Goal: Information Seeking & Learning: Find specific page/section

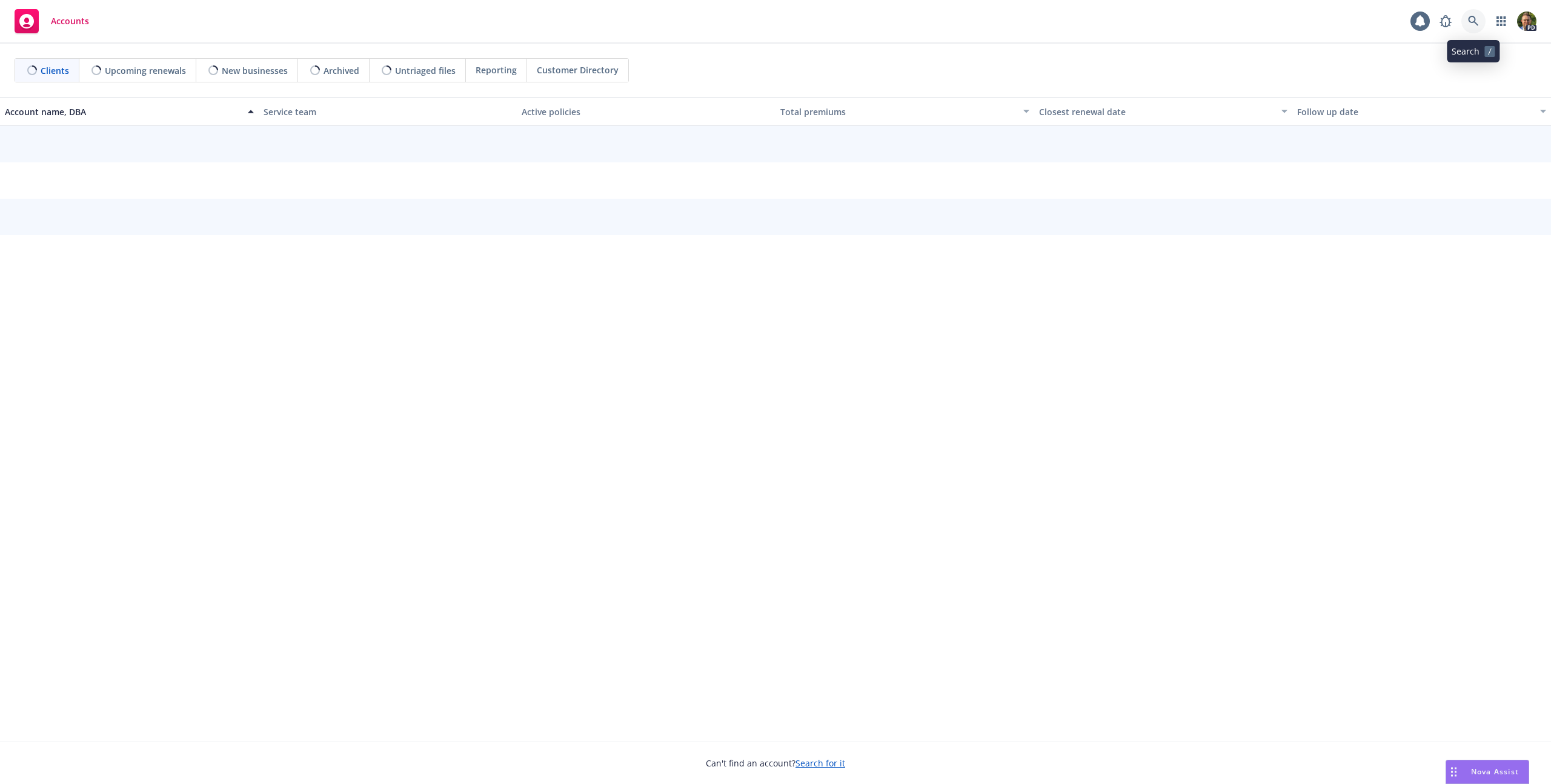
click at [1471, 20] on icon at bounding box center [1474, 21] width 11 height 11
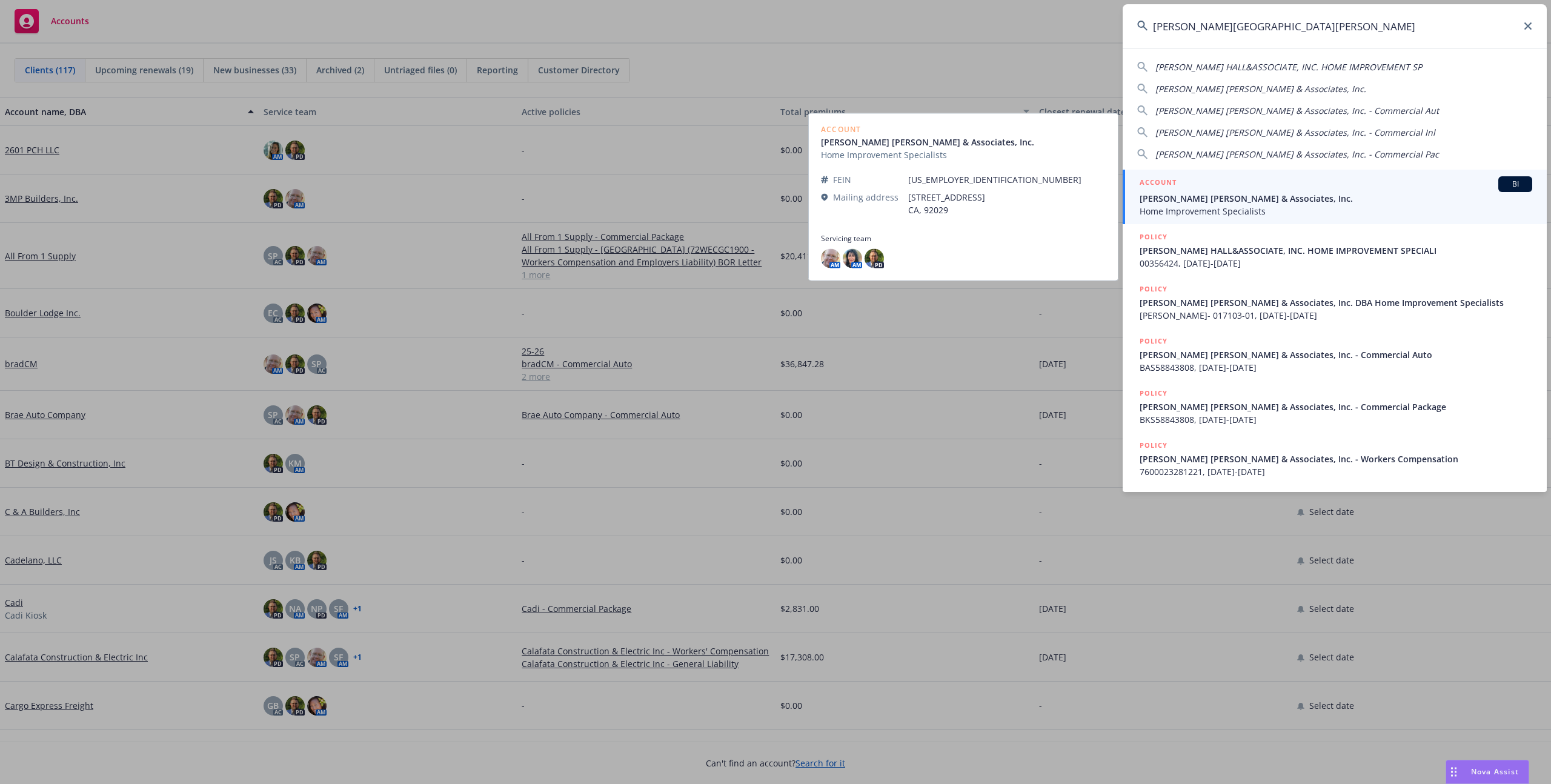
type input "[PERSON_NAME][GEOGRAPHIC_DATA][PERSON_NAME]"
click at [1233, 205] on span "Home Improvement Specialists" at bounding box center [1336, 211] width 392 height 13
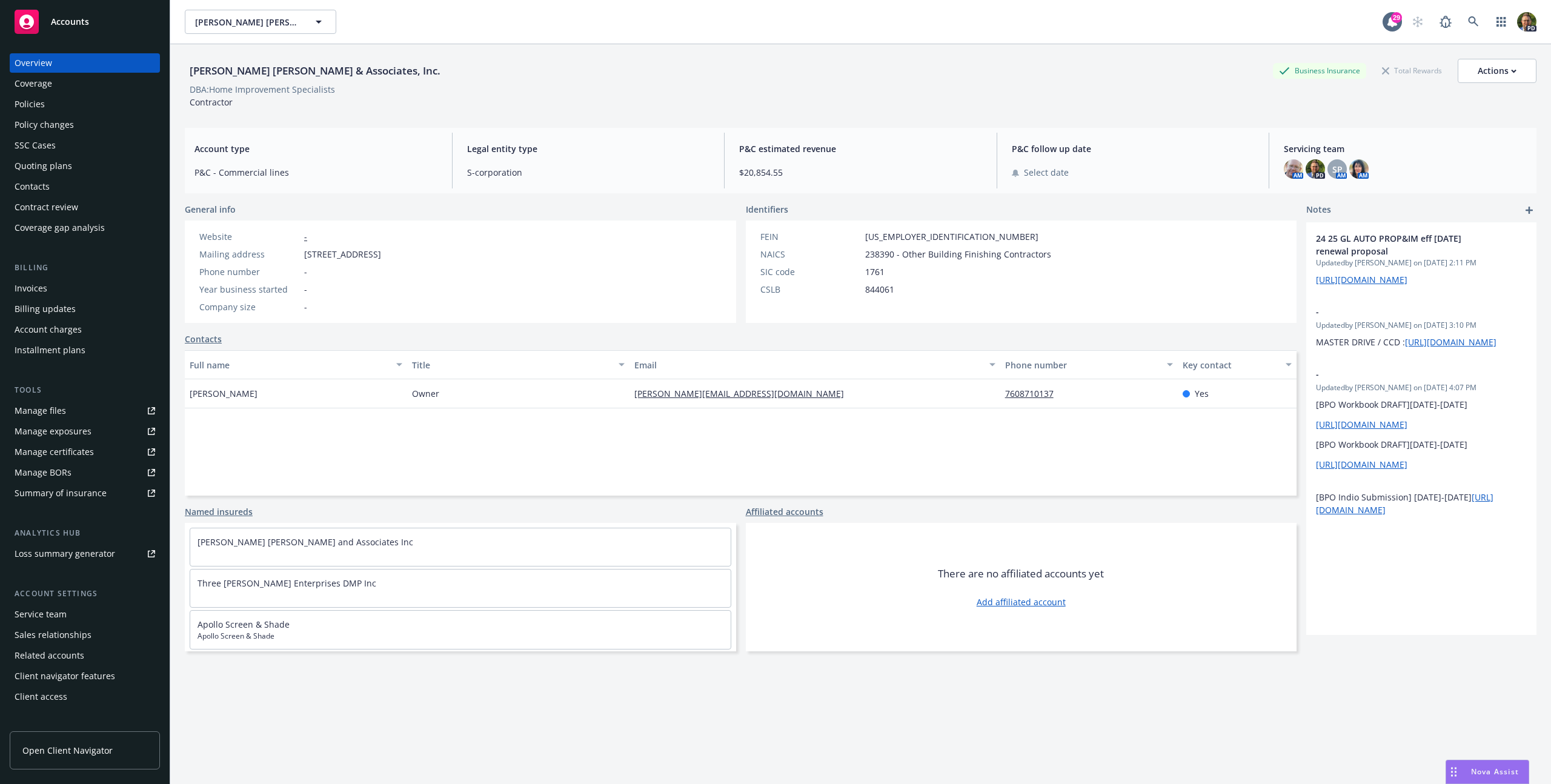
click at [21, 104] on div "Policies" at bounding box center [30, 104] width 31 height 20
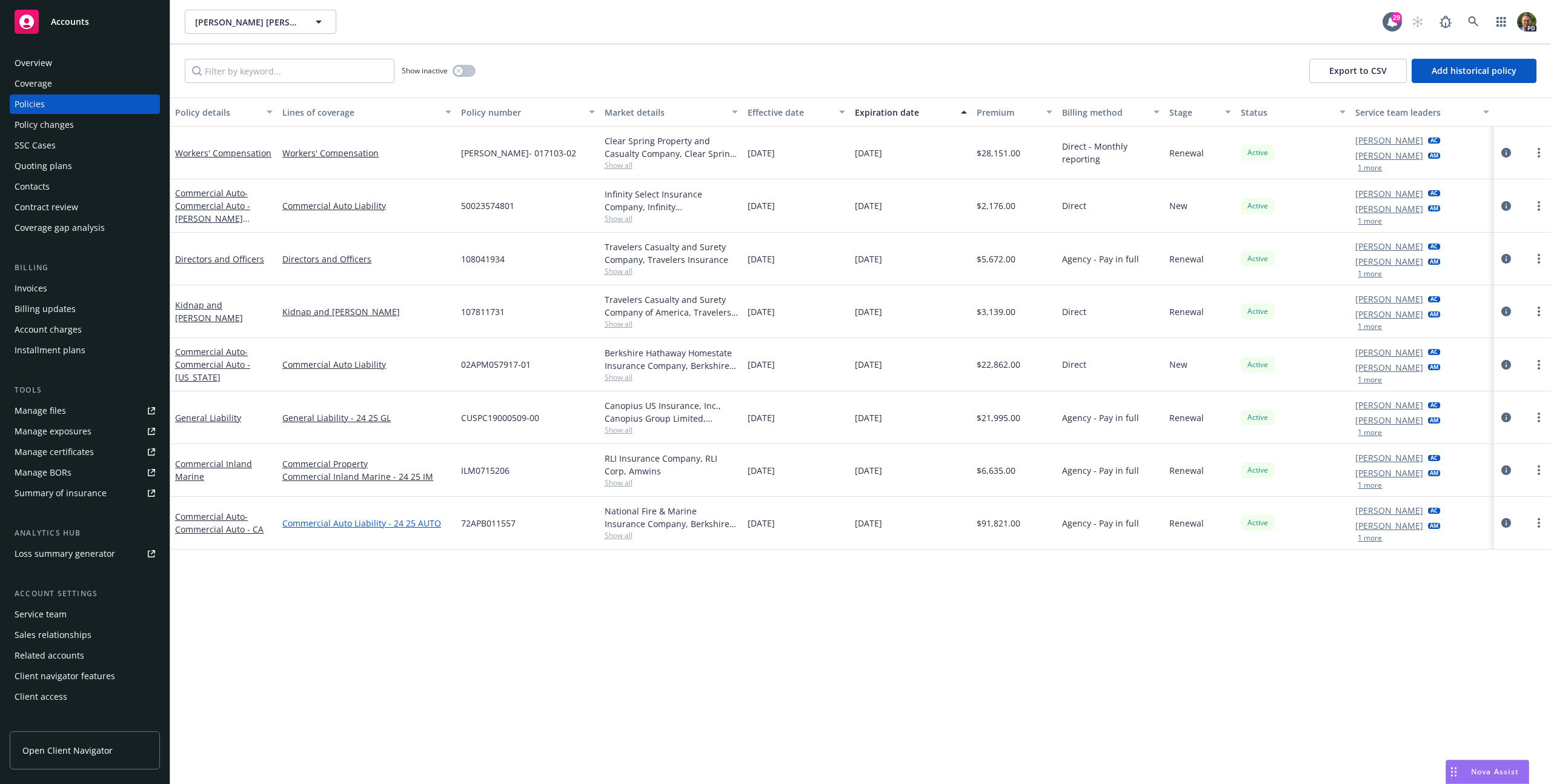
click at [326, 520] on link "Commercial Auto Liability - 24 25 AUTO" at bounding box center [367, 523] width 169 height 13
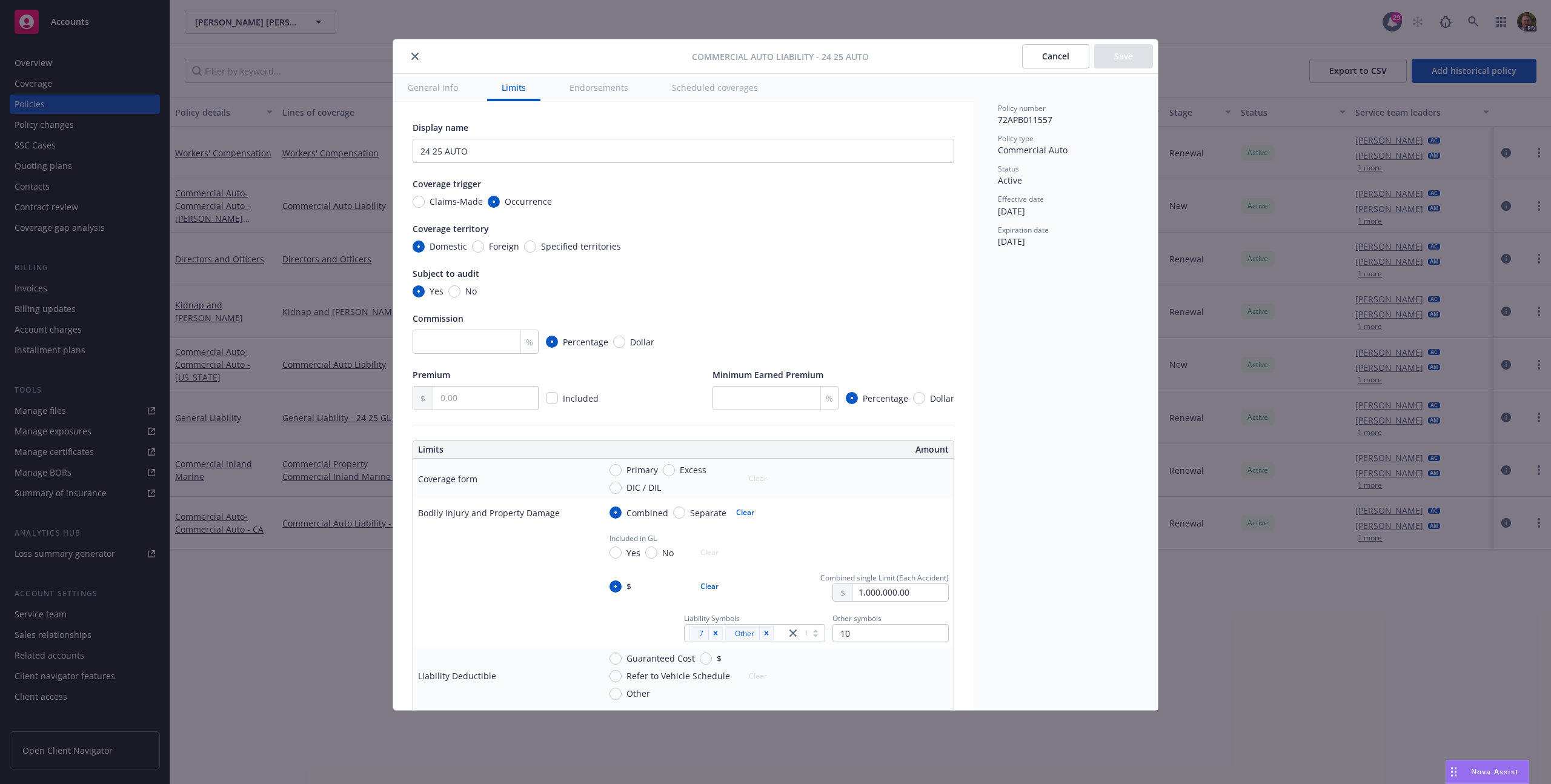
click at [413, 57] on icon "close" at bounding box center [415, 56] width 7 height 7
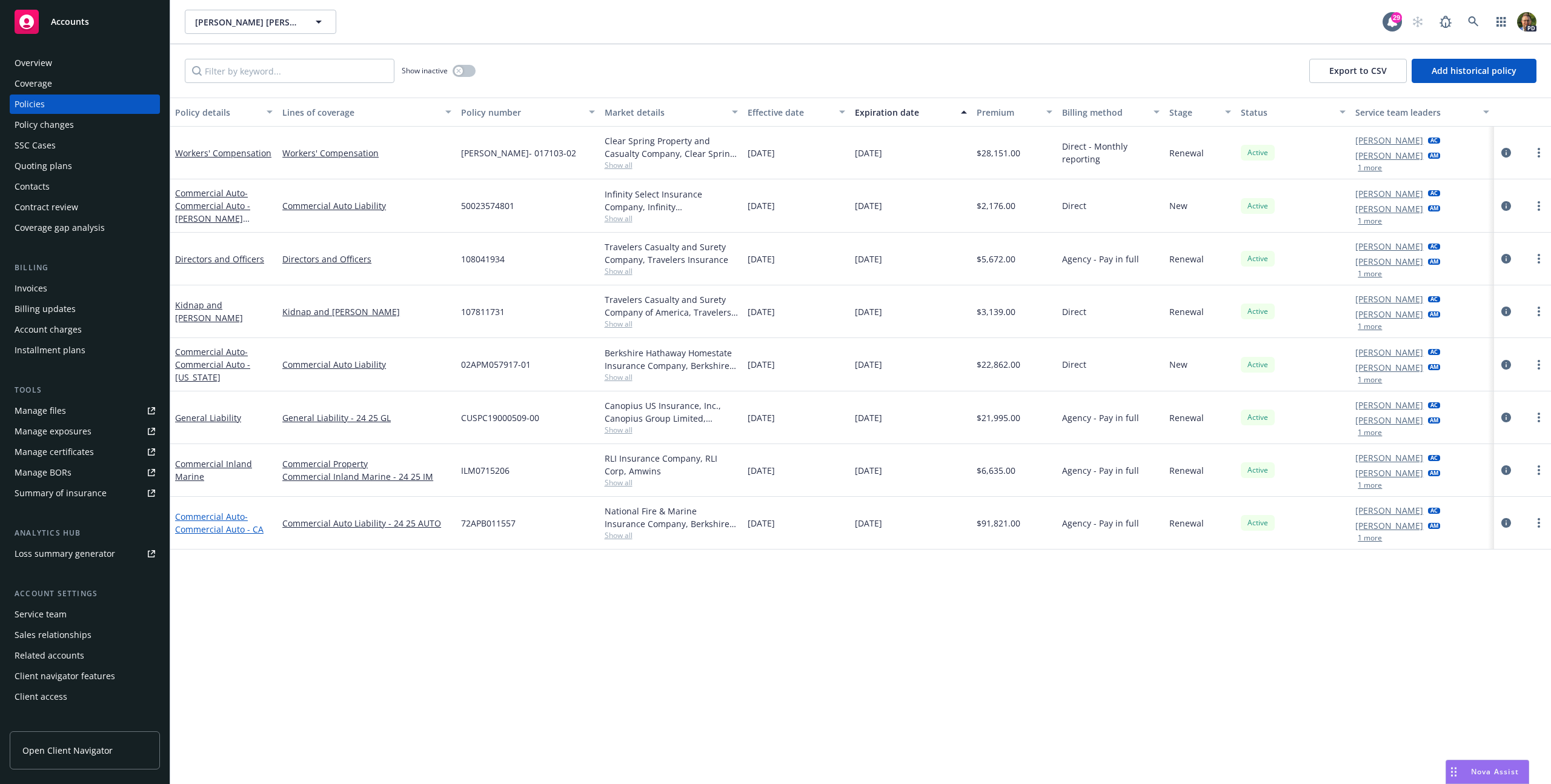
click at [207, 531] on span "- Commercial Auto - [GEOGRAPHIC_DATA]" at bounding box center [219, 523] width 88 height 24
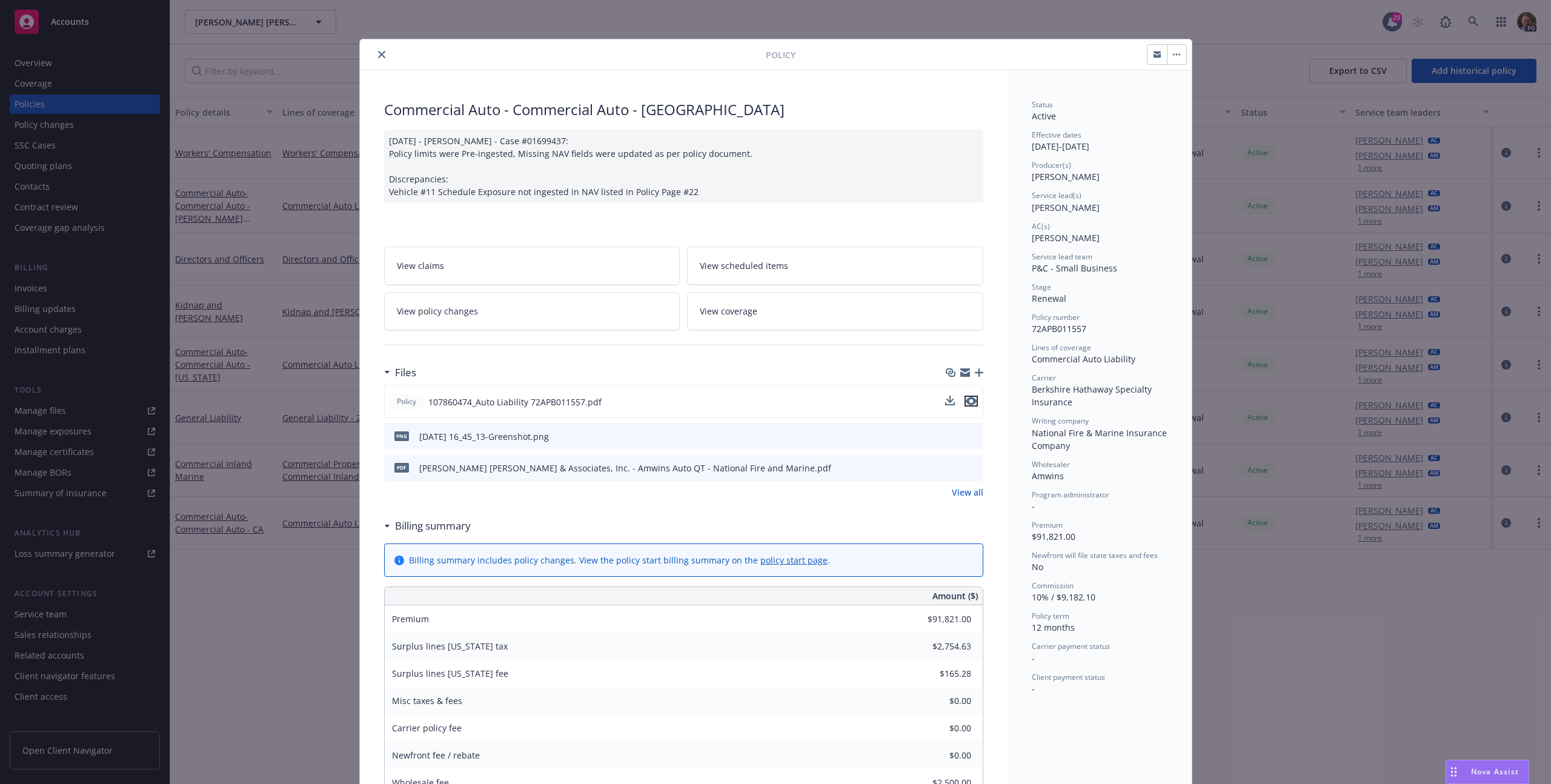
click at [968, 400] on icon "preview file" at bounding box center [971, 401] width 11 height 9
click at [968, 399] on icon "preview file" at bounding box center [971, 401] width 11 height 9
click at [1242, 77] on div "Policy Commercial Auto - Commercial Auto - CA [DATE] - [PERSON_NAME] - Case #01…" at bounding box center [776, 392] width 1551 height 784
click at [380, 54] on icon "close" at bounding box center [382, 54] width 7 height 7
